Goal: Information Seeking & Learning: Learn about a topic

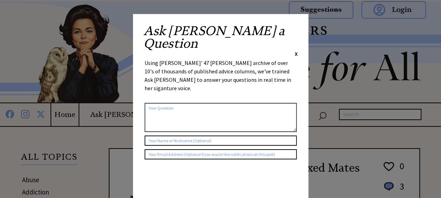
click at [296, 50] on span "X" at bounding box center [296, 53] width 3 height 7
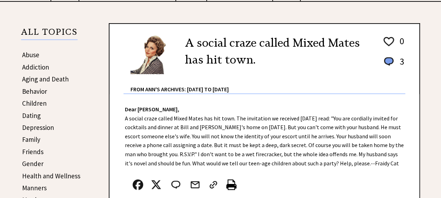
scroll to position [105, 0]
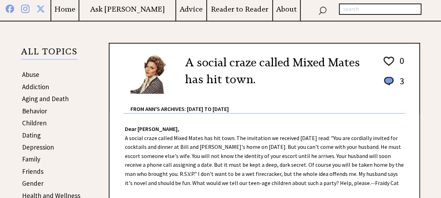
click at [41, 109] on link "Behavior" at bounding box center [34, 111] width 25 height 8
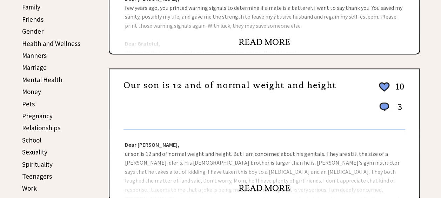
scroll to position [281, 0]
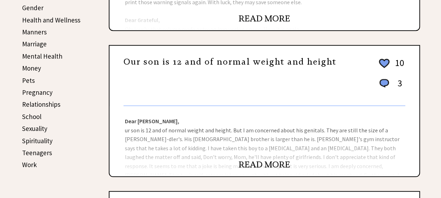
click at [27, 80] on link "Pets" at bounding box center [28, 80] width 13 height 8
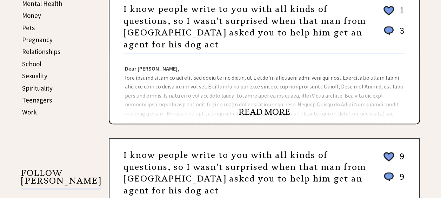
scroll to position [351, 0]
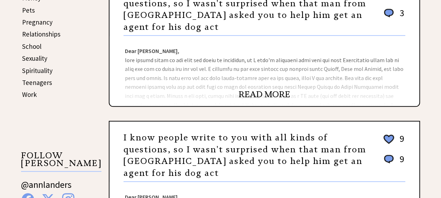
click at [265, 93] on link "READ MORE" at bounding box center [265, 94] width 52 height 11
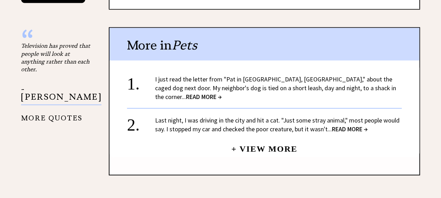
scroll to position [632, 0]
